Goal: Transaction & Acquisition: Purchase product/service

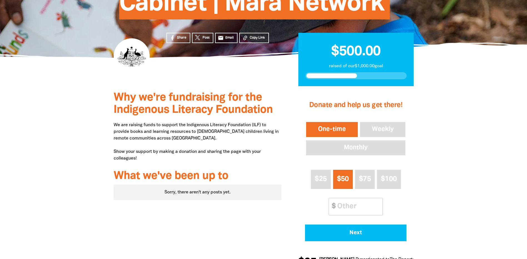
scroll to position [167, 0]
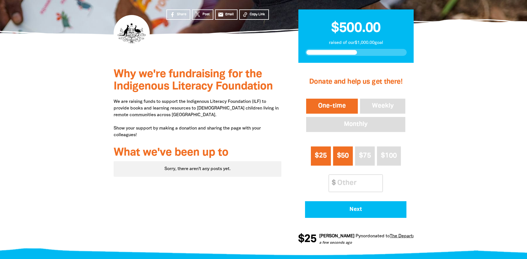
click at [324, 157] on span "$25" at bounding box center [321, 155] width 12 height 6
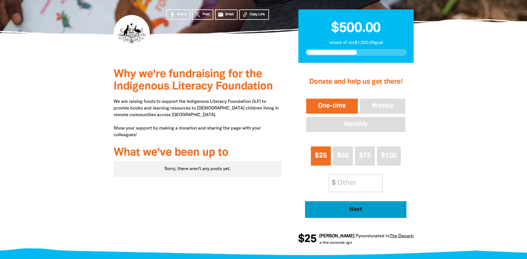
click at [358, 207] on span "Next" at bounding box center [356, 210] width 86 height 6
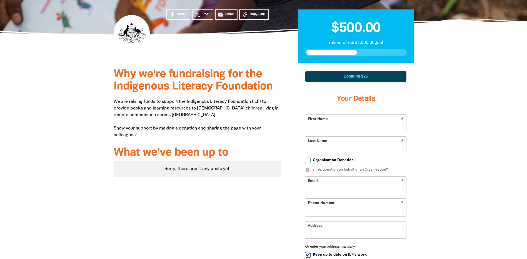
scroll to position [223, 0]
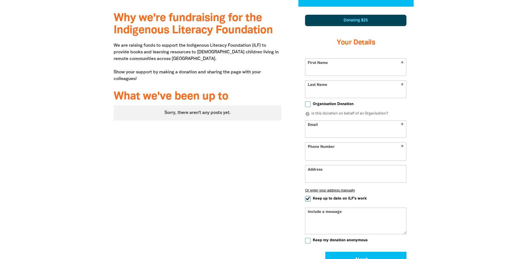
select select "AU"
drag, startPoint x: 328, startPoint y: 70, endPoint x: 326, endPoint y: 72, distance: 2.9
click at [329, 71] on input "First Name" at bounding box center [355, 67] width 101 height 17
type input "[PERSON_NAME]"
type input "Crane"
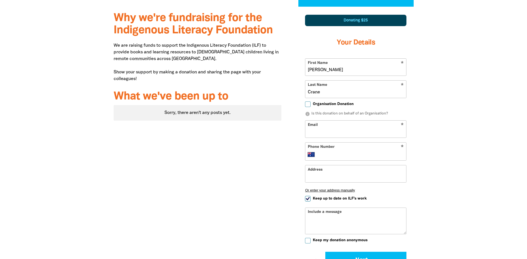
click at [340, 129] on input "Email" at bounding box center [355, 129] width 101 height 17
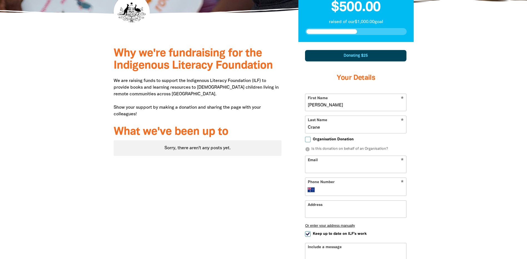
scroll to position [195, 0]
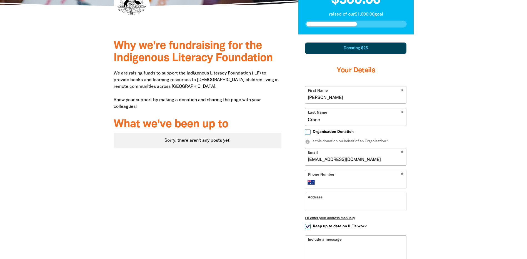
type input "[EMAIL_ADDRESS][DOMAIN_NAME]"
click at [350, 177] on div "* Phone Number International [GEOGRAPHIC_DATA] [GEOGRAPHIC_DATA] [GEOGRAPHIC_DA…" at bounding box center [355, 179] width 101 height 18
click at [349, 183] on input "Phone Number" at bounding box center [361, 182] width 85 height 7
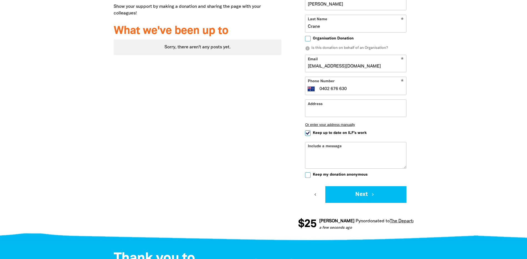
scroll to position [306, 0]
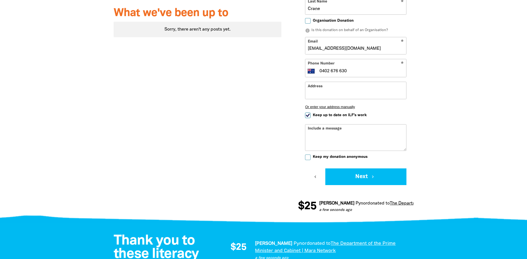
type input "0402 676 630"
click at [307, 116] on input "Keep up to date on ILF's work" at bounding box center [308, 115] width 6 height 6
checkbox input "false"
click at [308, 160] on input "Keep my donation anonymous" at bounding box center [308, 157] width 6 height 6
checkbox input "true"
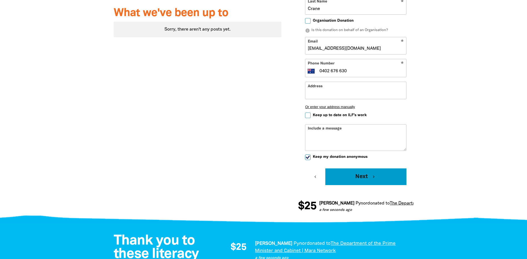
click at [351, 174] on button "Next chevron_right" at bounding box center [365, 176] width 81 height 17
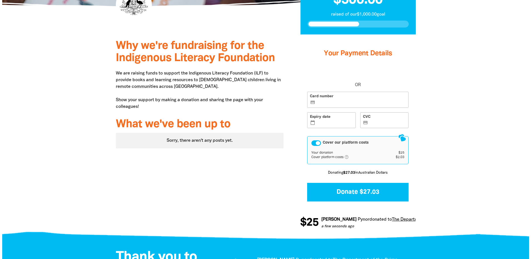
scroll to position [187, 0]
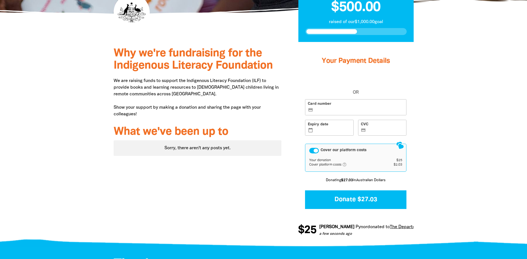
click at [344, 112] on label "Card number credit_card" at bounding box center [355, 107] width 101 height 16
click at [344, 108] on input "Card number credit_card" at bounding box center [358, 107] width 89 height 0
click at [318, 134] on label "Expiry date calendar_today" at bounding box center [329, 128] width 49 height 16
click at [318, 128] on input "Expiry date calendar_today" at bounding box center [332, 128] width 37 height 0
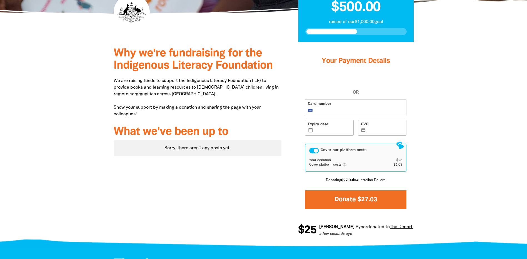
click at [365, 199] on button "Donate $27.03" at bounding box center [355, 199] width 101 height 19
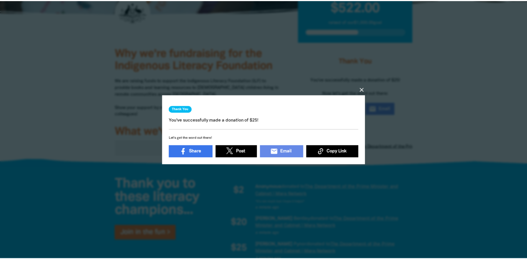
scroll to position [0, 0]
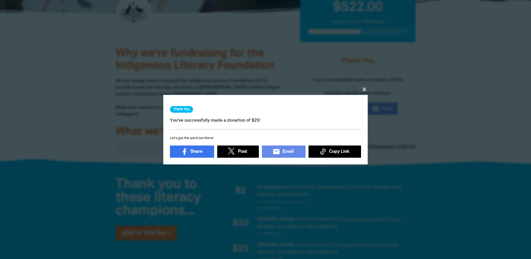
click at [364, 87] on icon "close" at bounding box center [364, 89] width 7 height 7
